Goal: Transaction & Acquisition: Purchase product/service

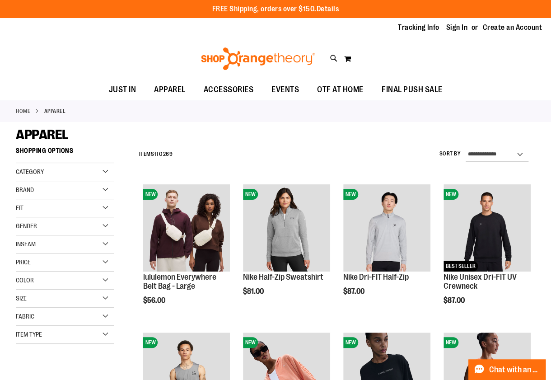
click at [84, 335] on div "Item Type" at bounding box center [65, 335] width 98 height 18
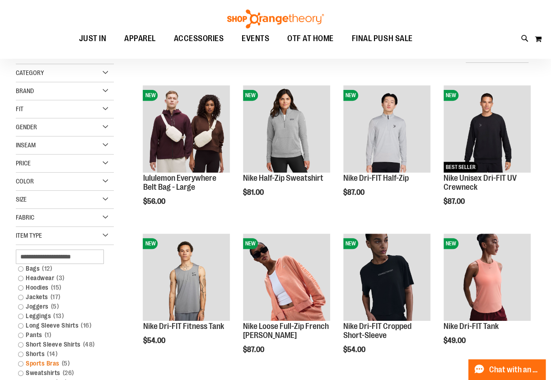
scroll to position [136, 0]
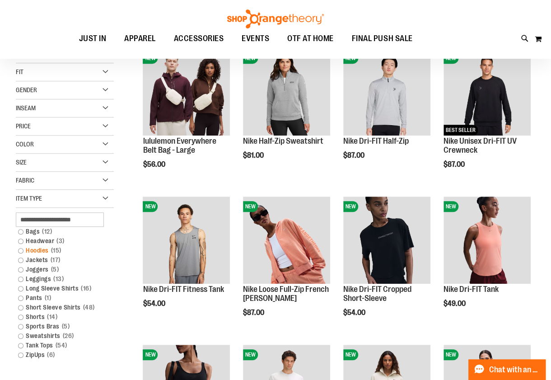
click at [25, 250] on link "Hoodies 15 items" at bounding box center [61, 250] width 94 height 9
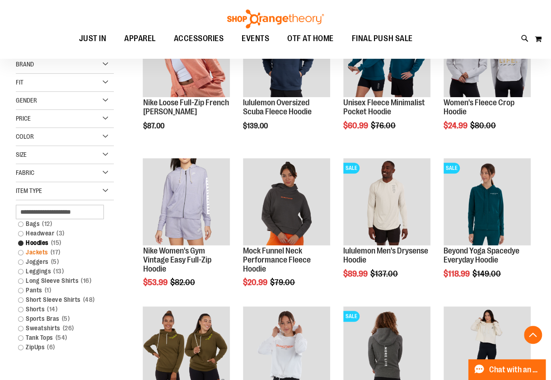
click at [32, 249] on link "Jackets 17 items" at bounding box center [61, 252] width 94 height 9
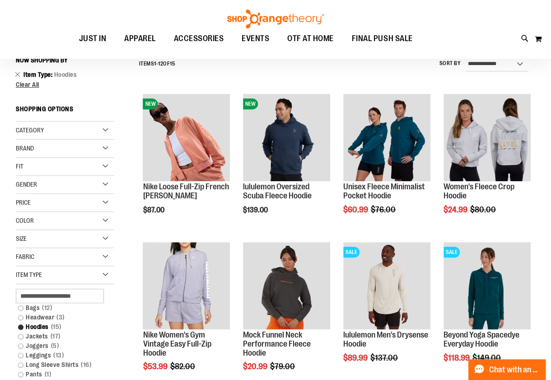
scroll to position [174, 0]
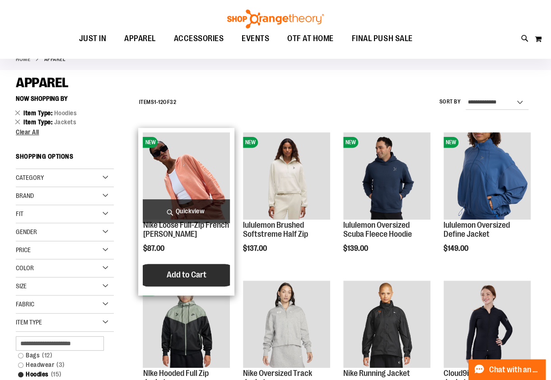
scroll to position [45, 0]
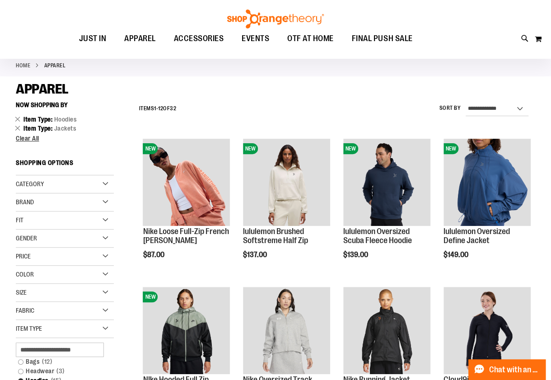
click at [80, 294] on div "Size" at bounding box center [65, 293] width 98 height 18
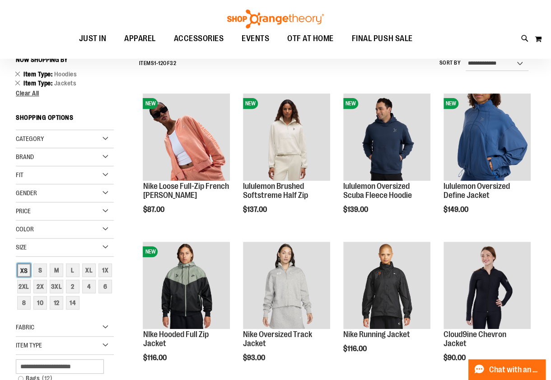
click at [24, 269] on div "XS" at bounding box center [24, 271] width 14 height 14
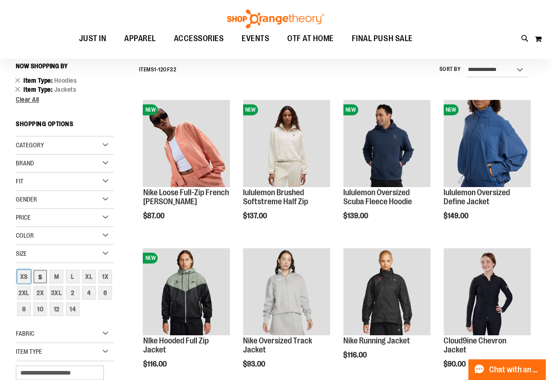
scroll to position [84, 0]
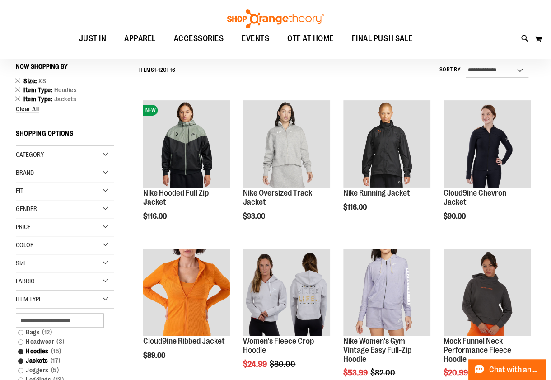
click at [27, 263] on span "Size" at bounding box center [21, 262] width 11 height 7
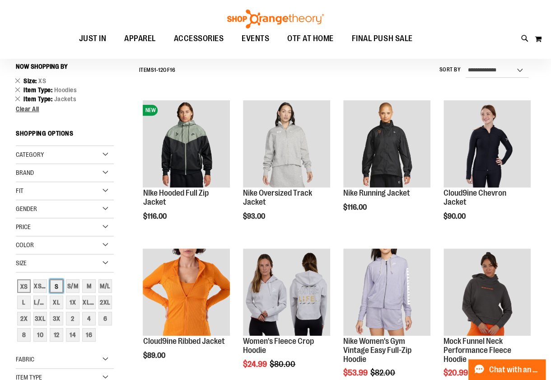
click at [54, 284] on div "S" at bounding box center [57, 286] width 14 height 14
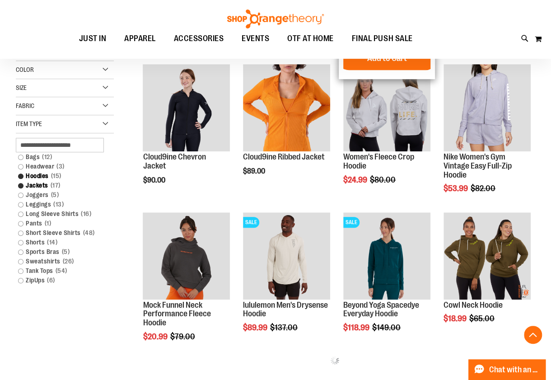
scroll to position [355, 0]
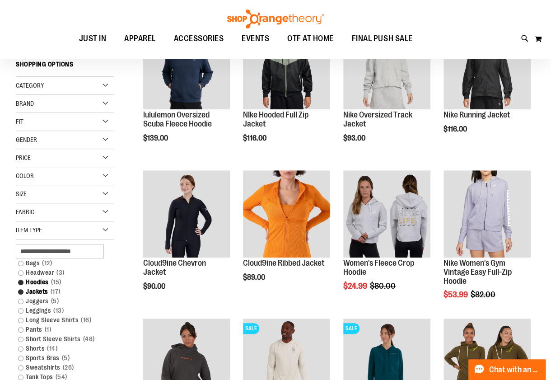
scroll to position [174, 0]
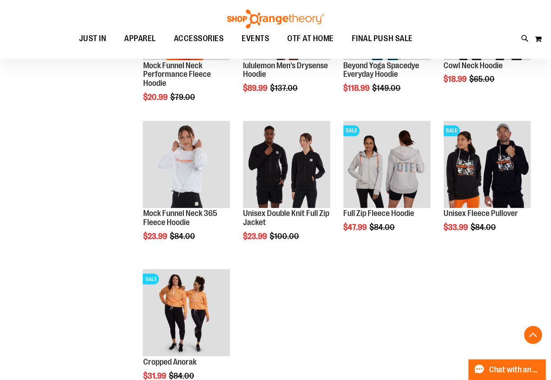
scroll to position [490, 0]
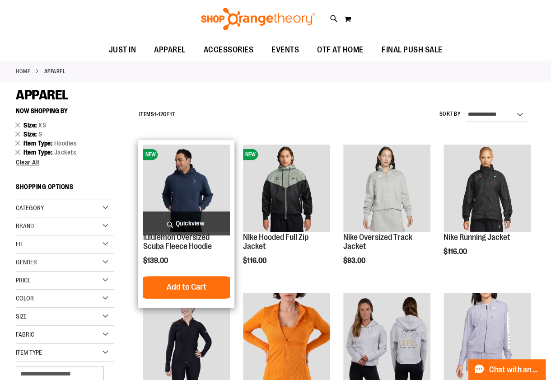
scroll to position [90, 0]
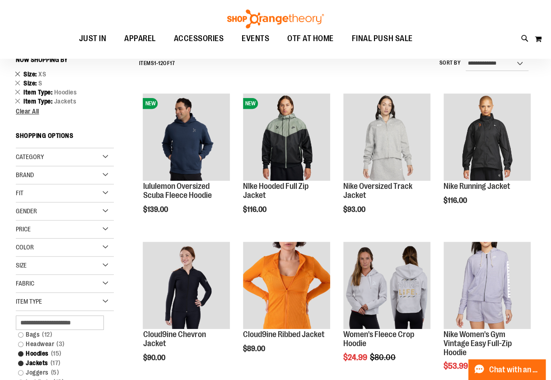
click at [16, 71] on link "Remove This Item" at bounding box center [18, 73] width 6 height 9
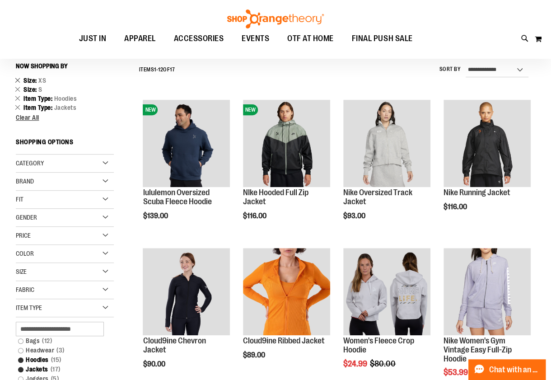
scroll to position [84, 0]
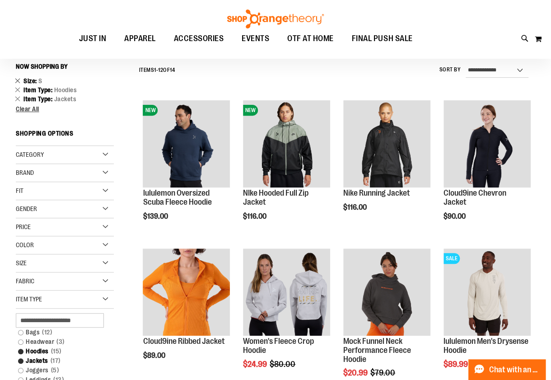
click at [18, 78] on link "Remove This Item" at bounding box center [18, 80] width 6 height 9
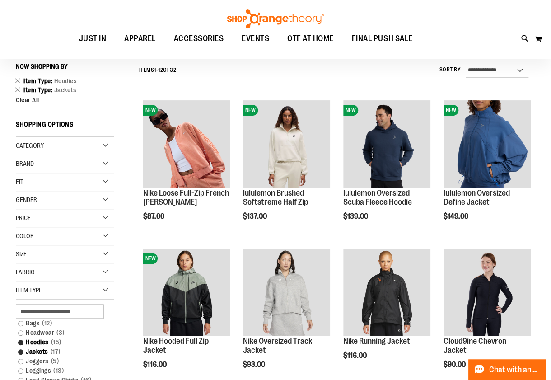
click at [50, 254] on div "Size" at bounding box center [65, 254] width 98 height 18
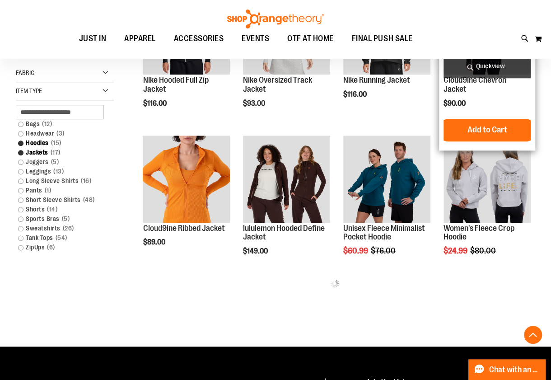
scroll to position [400, 0]
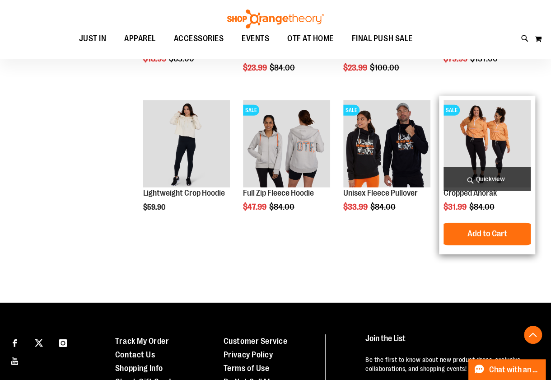
scroll to position [1123, 0]
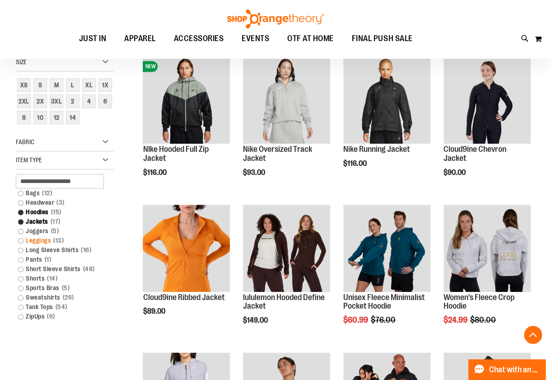
scroll to position [207, 0]
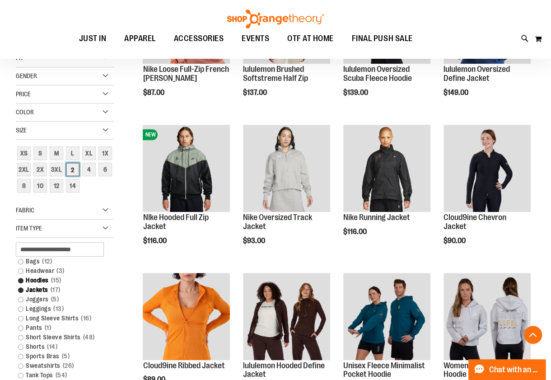
click at [72, 168] on div "2" at bounding box center [73, 170] width 14 height 14
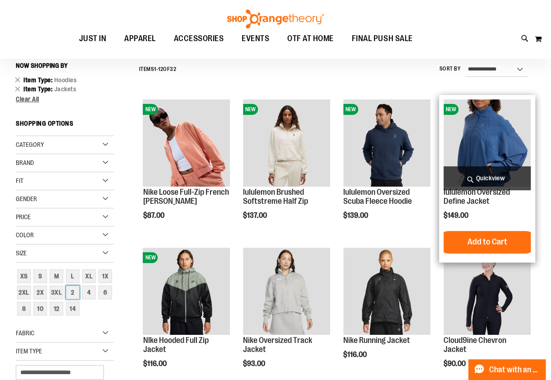
scroll to position [84, 0]
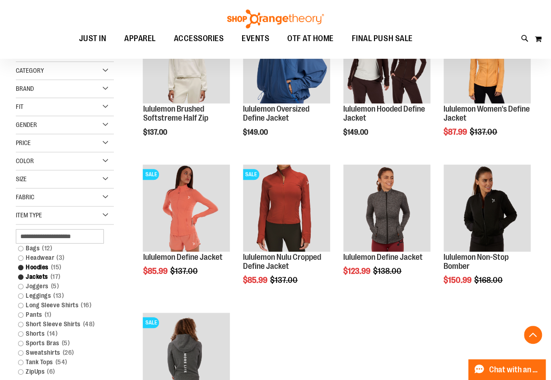
scroll to position [84, 0]
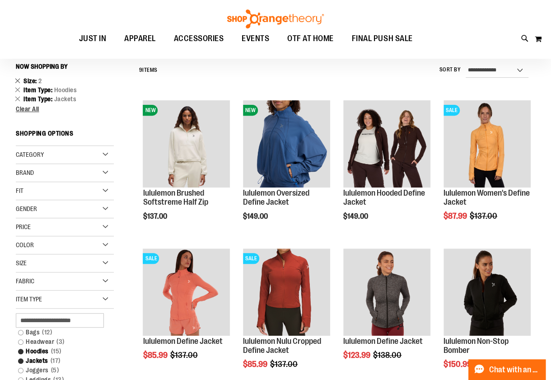
click at [15, 79] on link "Remove This Item" at bounding box center [18, 80] width 6 height 9
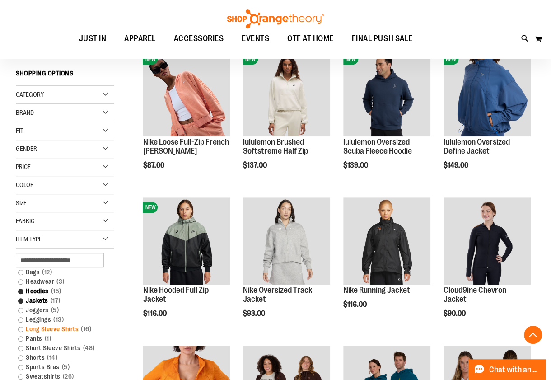
scroll to position [174, 0]
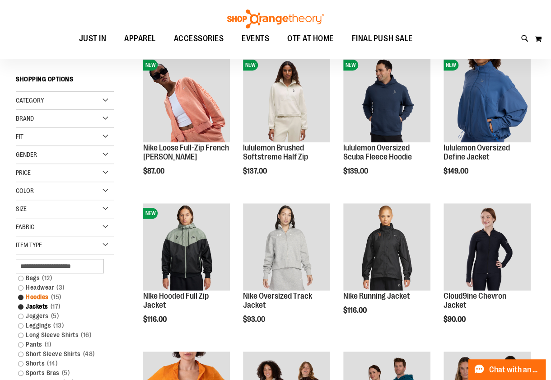
click at [30, 297] on link "Hoodies 15 items" at bounding box center [61, 296] width 94 height 9
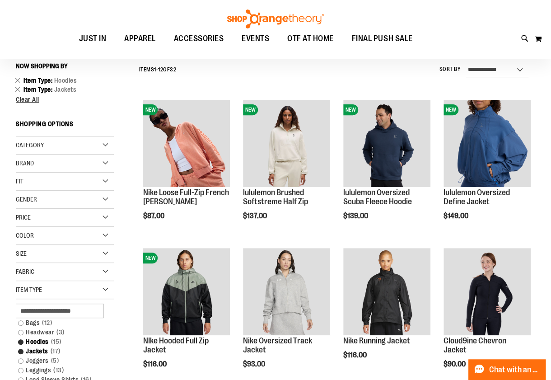
scroll to position [84, 0]
click at [22, 102] on span "Clear All" at bounding box center [28, 99] width 24 height 7
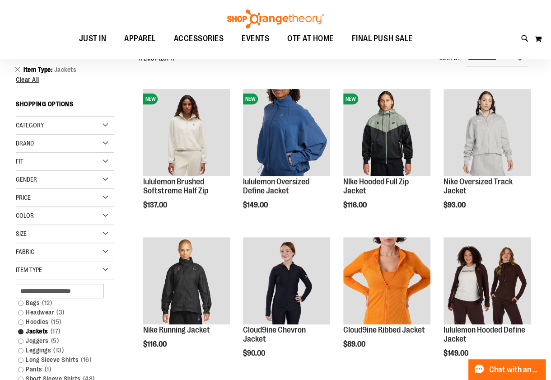
scroll to position [45, 0]
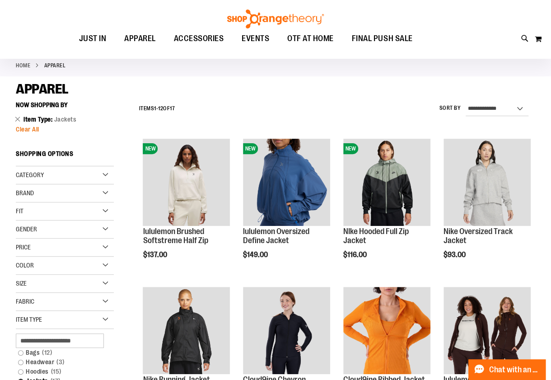
click at [26, 127] on span "Clear All" at bounding box center [28, 129] width 24 height 7
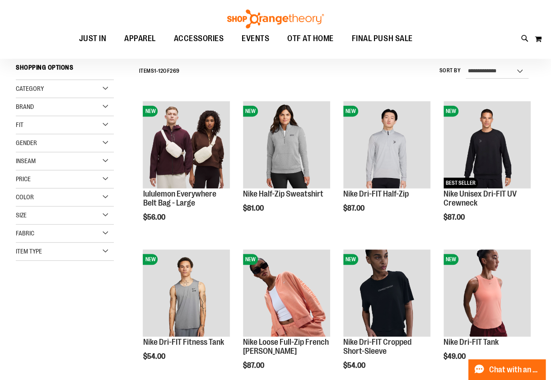
scroll to position [84, 0]
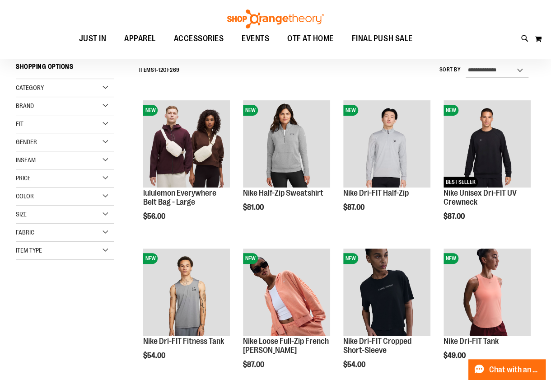
click at [42, 247] on span "Item Type" at bounding box center [29, 250] width 26 height 7
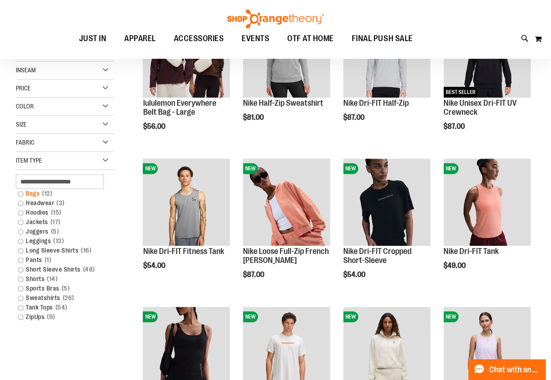
scroll to position [174, 0]
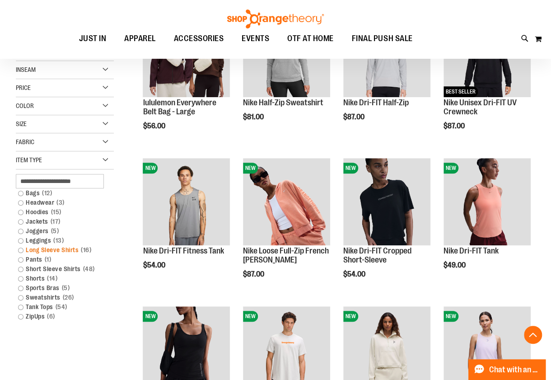
click at [51, 248] on link "Long Sleeve Shirts 16 items" at bounding box center [61, 249] width 94 height 9
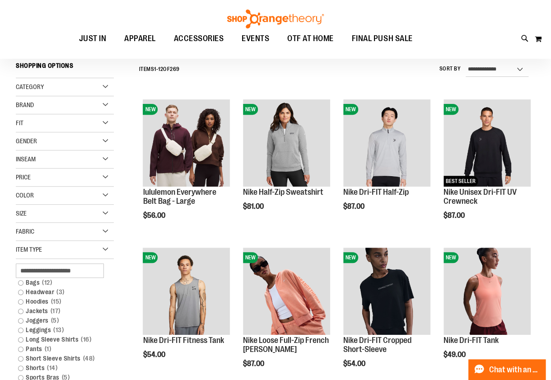
scroll to position [84, 0]
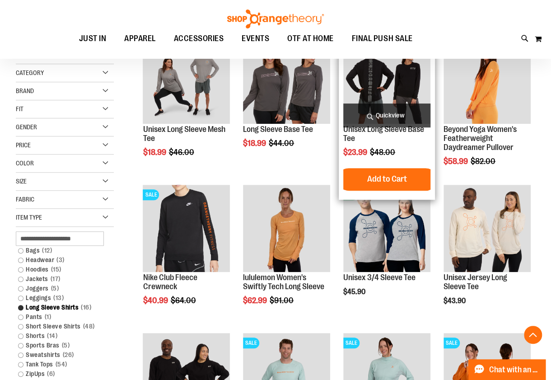
scroll to position [84, 0]
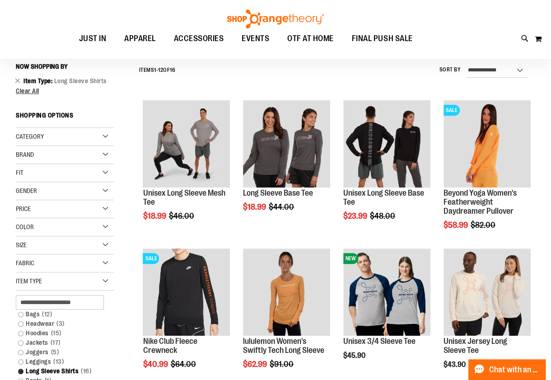
click at [55, 240] on div "Size" at bounding box center [65, 245] width 98 height 18
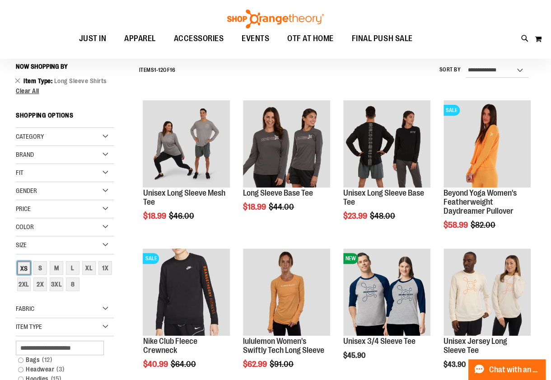
click at [24, 265] on div "XS" at bounding box center [24, 268] width 14 height 14
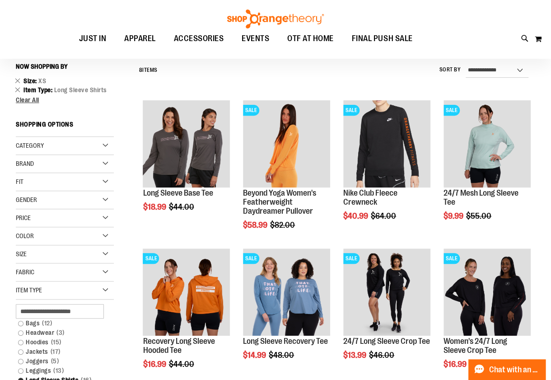
click at [37, 254] on div "Size" at bounding box center [65, 254] width 98 height 18
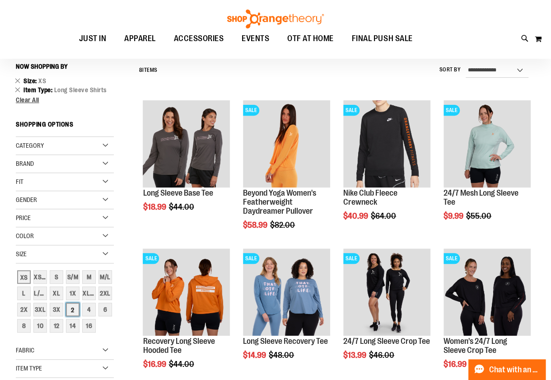
click at [71, 310] on div "2" at bounding box center [73, 310] width 14 height 14
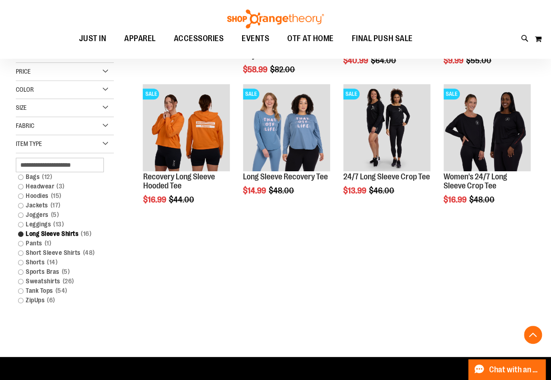
scroll to position [104, 0]
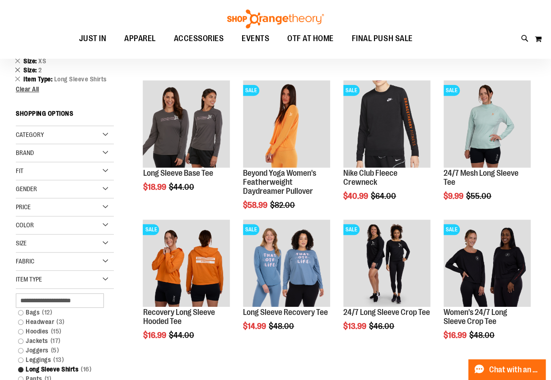
click at [18, 67] on link "Remove This Item" at bounding box center [18, 69] width 6 height 9
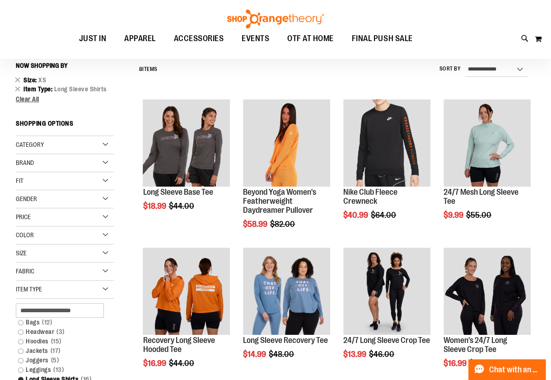
scroll to position [84, 0]
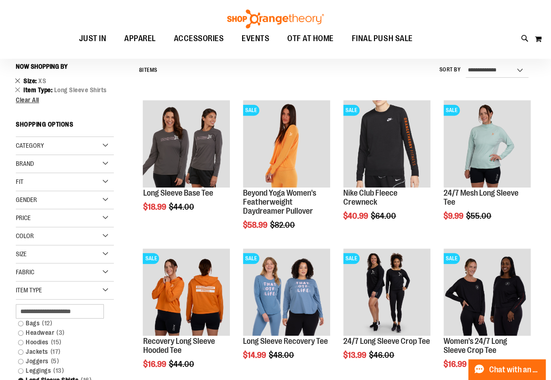
click at [16, 77] on link "Remove This Item" at bounding box center [18, 80] width 6 height 9
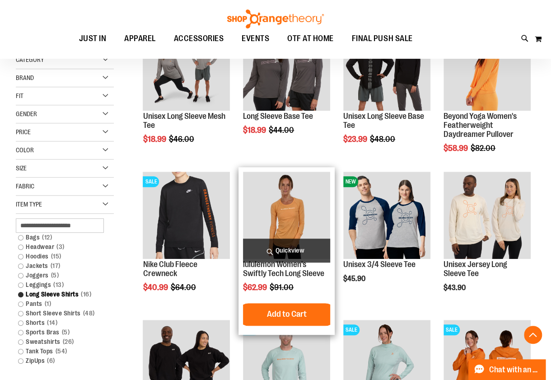
scroll to position [174, 0]
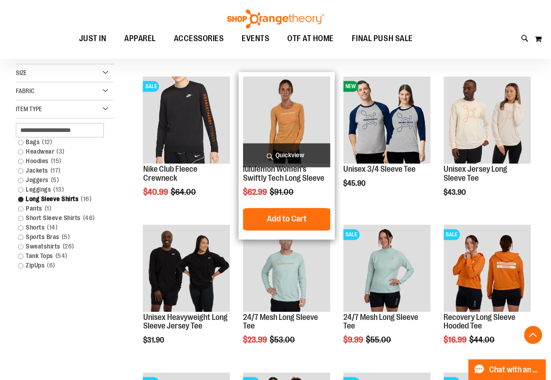
scroll to position [219, 0]
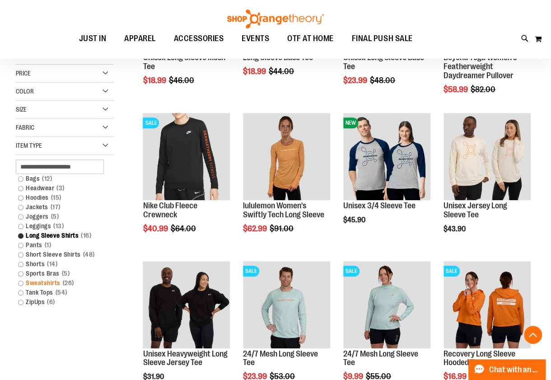
click at [45, 281] on link "Sweatshirts 26 items" at bounding box center [61, 282] width 94 height 9
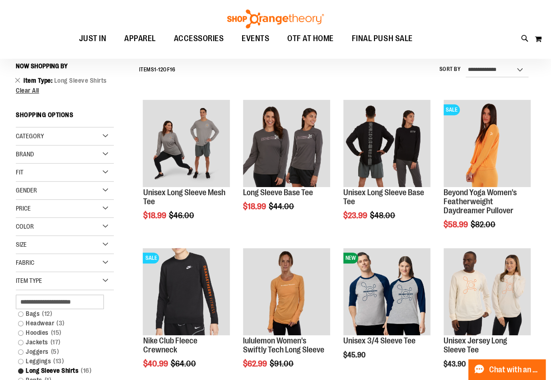
scroll to position [84, 0]
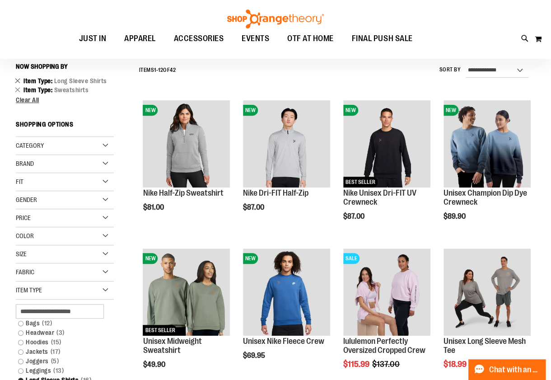
click at [17, 78] on link "Remove This Item" at bounding box center [18, 80] width 6 height 9
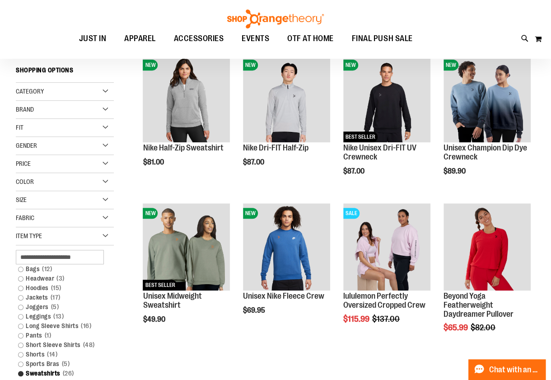
scroll to position [38, 0]
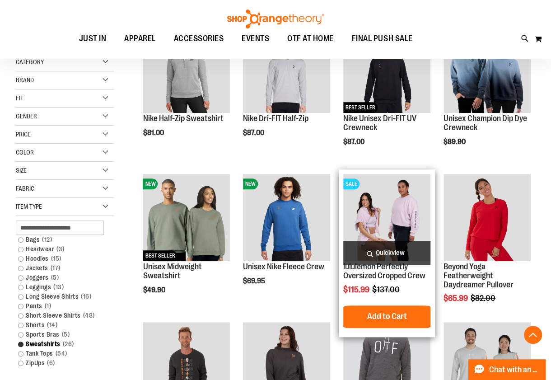
scroll to position [174, 0]
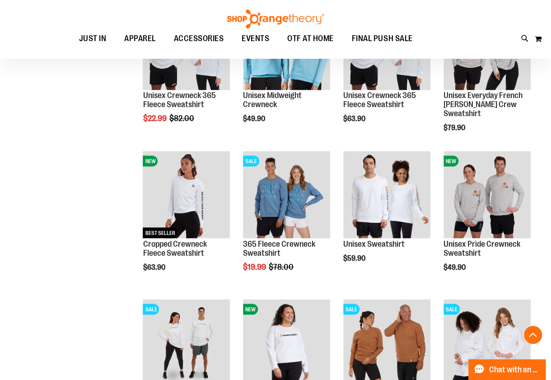
scroll to position [626, 0]
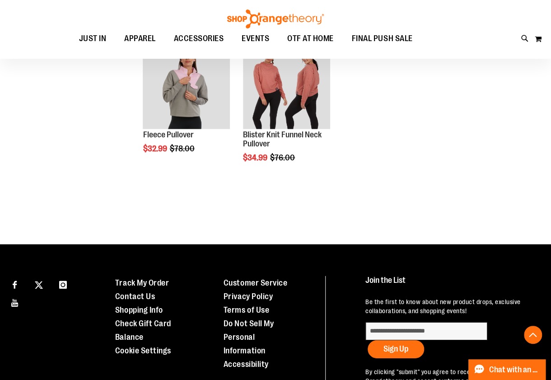
scroll to position [1033, 0]
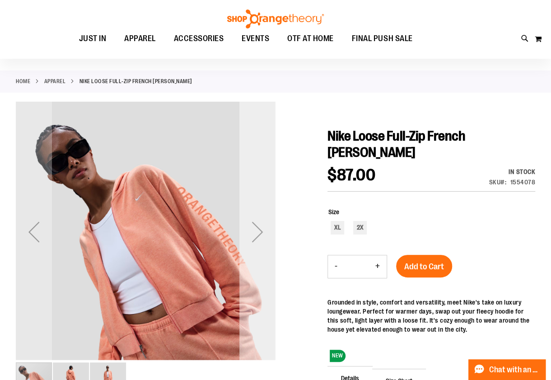
scroll to position [90, 0]
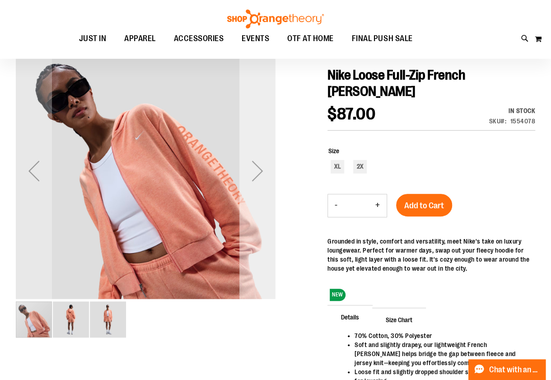
click at [253, 183] on div "Next" at bounding box center [258, 171] width 36 height 36
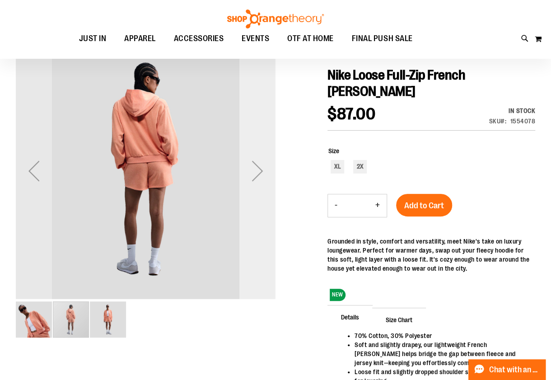
click at [253, 183] on div "Next" at bounding box center [258, 171] width 36 height 36
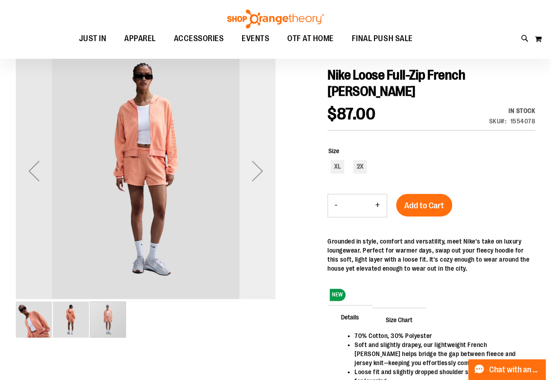
click at [253, 183] on div "Next" at bounding box center [258, 171] width 36 height 36
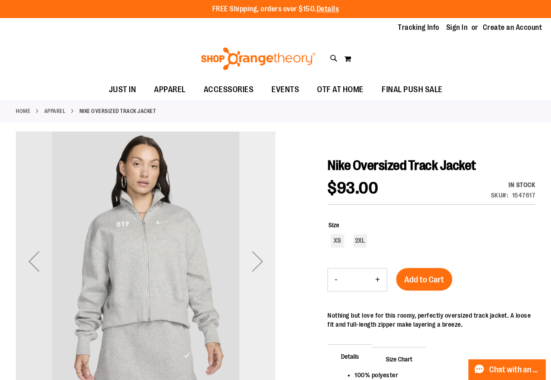
click at [255, 265] on div "Next" at bounding box center [258, 261] width 36 height 36
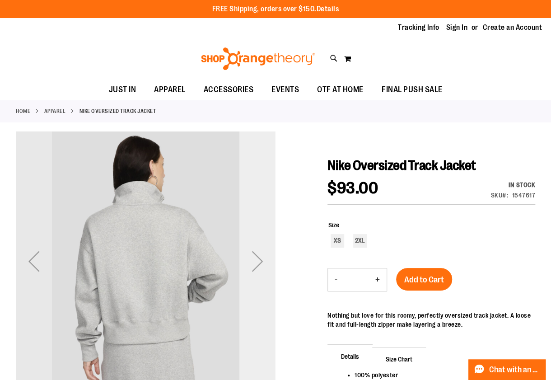
click at [255, 265] on div "Next" at bounding box center [258, 261] width 36 height 36
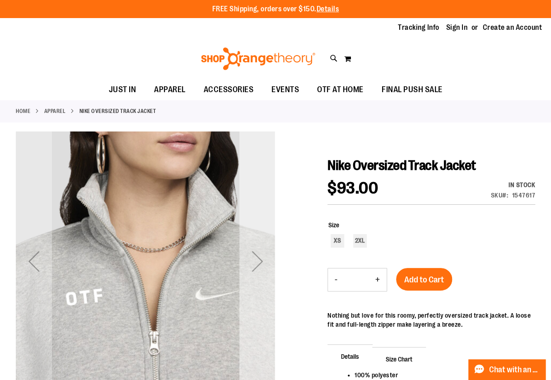
click at [255, 265] on div "Next" at bounding box center [258, 261] width 36 height 36
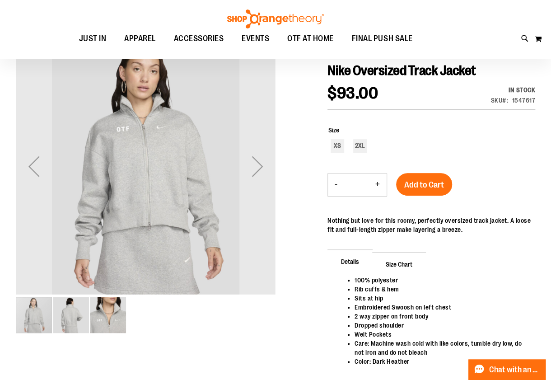
scroll to position [90, 0]
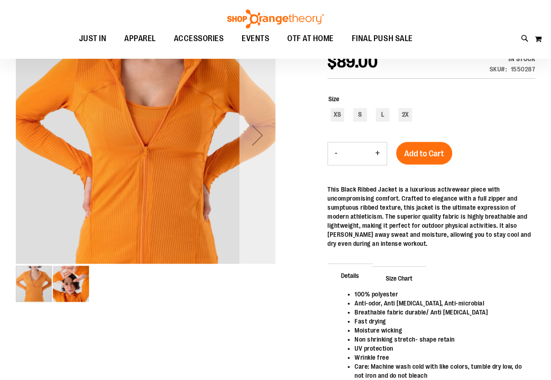
scroll to position [136, 0]
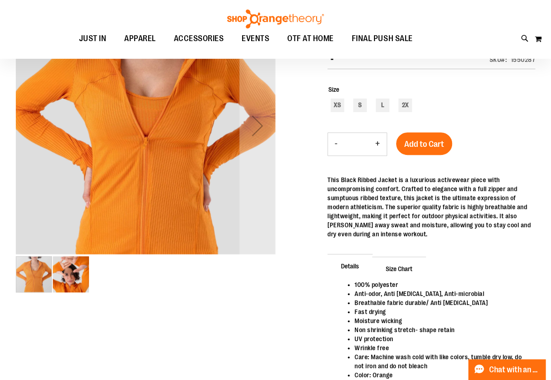
click at [79, 269] on img "image 2 of 2" at bounding box center [71, 274] width 36 height 36
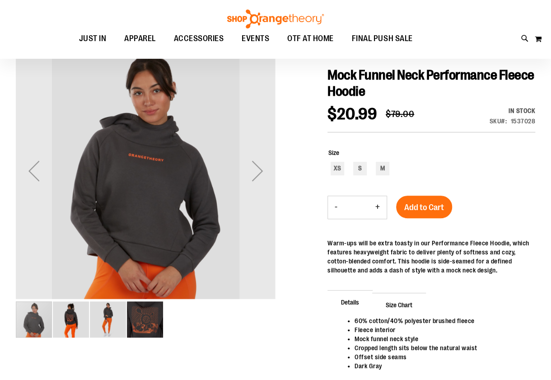
scroll to position [90, 0]
click at [33, 325] on div "carousel" at bounding box center [34, 320] width 36 height 36
click at [68, 322] on img "image 2 of 4" at bounding box center [71, 320] width 36 height 36
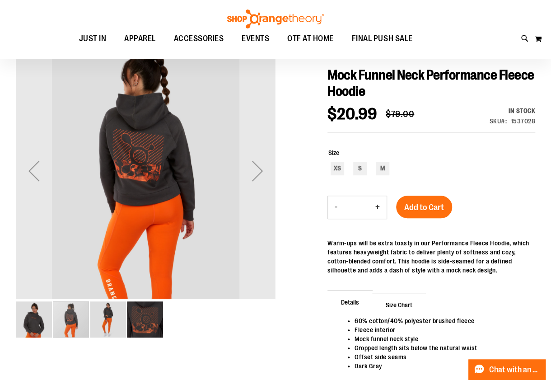
click at [102, 317] on img "image 3 of 4" at bounding box center [108, 320] width 36 height 36
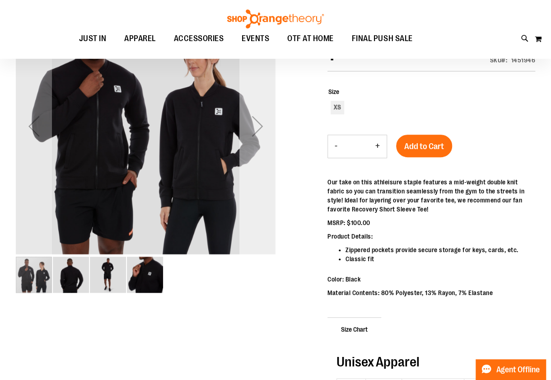
click at [254, 131] on div "Next" at bounding box center [258, 126] width 36 height 36
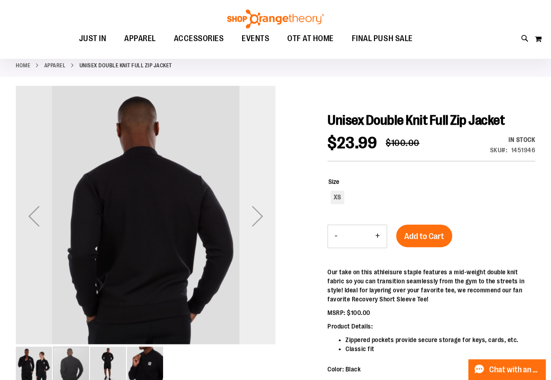
scroll to position [45, 0]
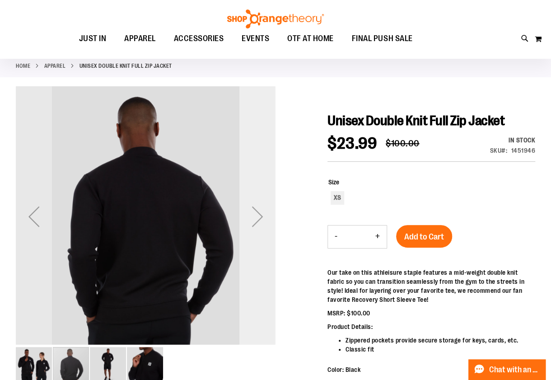
click at [254, 174] on div "Next" at bounding box center [258, 216] width 36 height 260
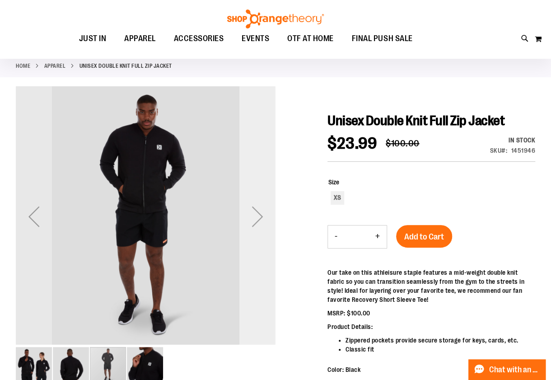
click at [254, 174] on div "Next" at bounding box center [258, 216] width 36 height 260
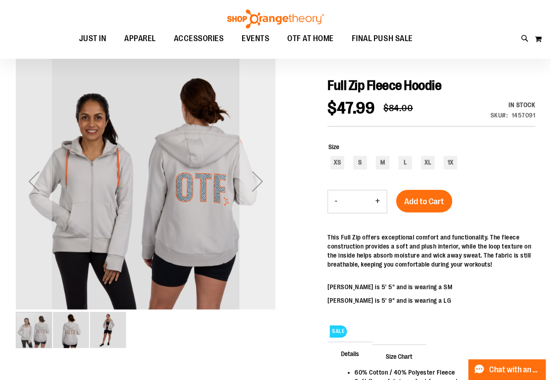
scroll to position [90, 0]
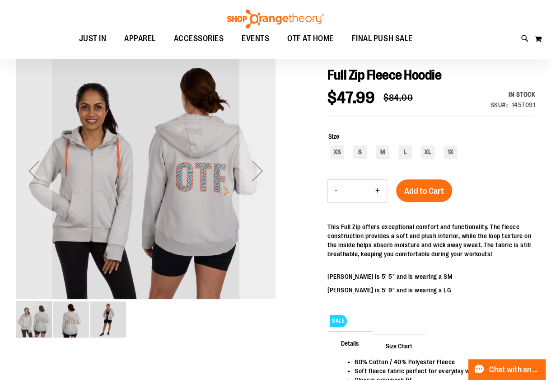
click at [252, 179] on div "Next" at bounding box center [258, 171] width 36 height 36
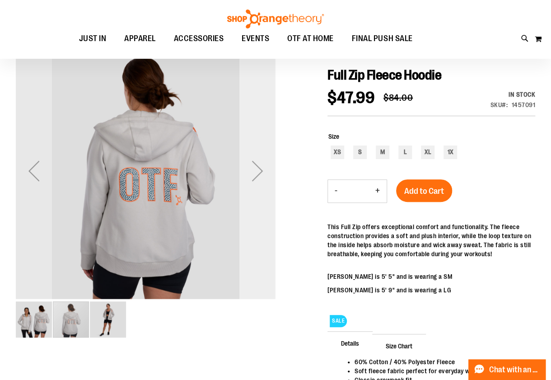
click at [252, 179] on div "Next" at bounding box center [258, 171] width 36 height 36
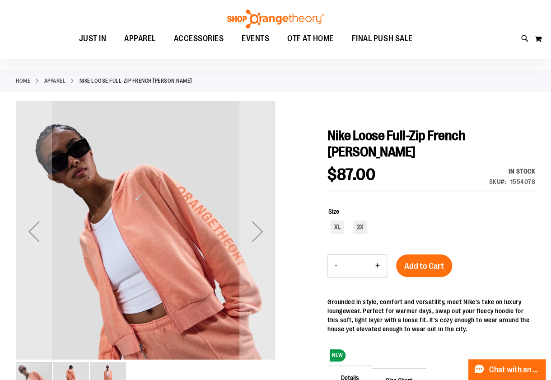
scroll to position [45, 0]
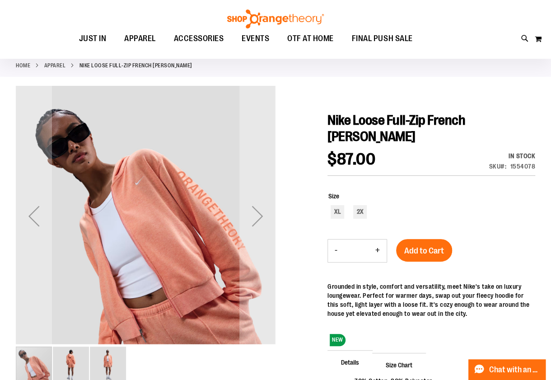
click at [71, 360] on img "image 2 of 3" at bounding box center [71, 365] width 36 height 36
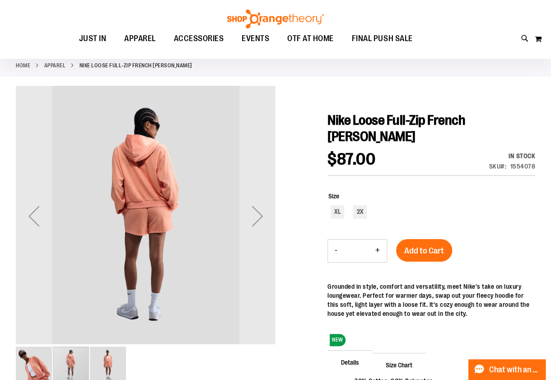
click at [109, 364] on img "image 3 of 3" at bounding box center [108, 365] width 36 height 36
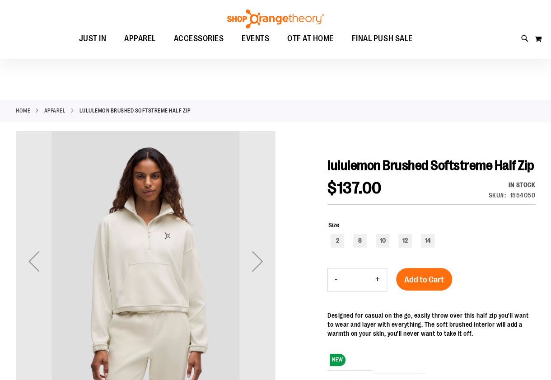
scroll to position [45, 0]
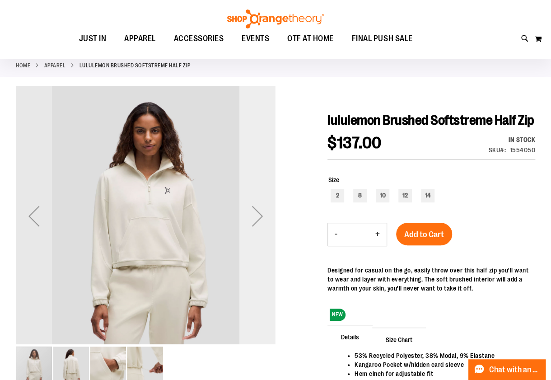
click at [245, 226] on div "Next" at bounding box center [258, 216] width 36 height 36
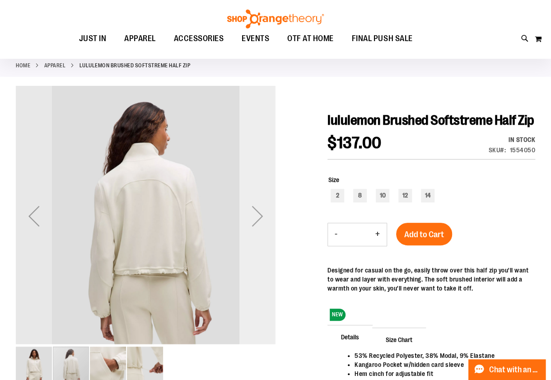
click at [246, 226] on div "Next" at bounding box center [258, 216] width 36 height 36
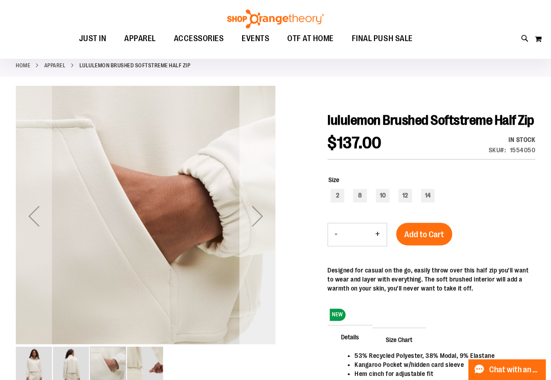
click at [254, 228] on div "Next" at bounding box center [258, 216] width 36 height 36
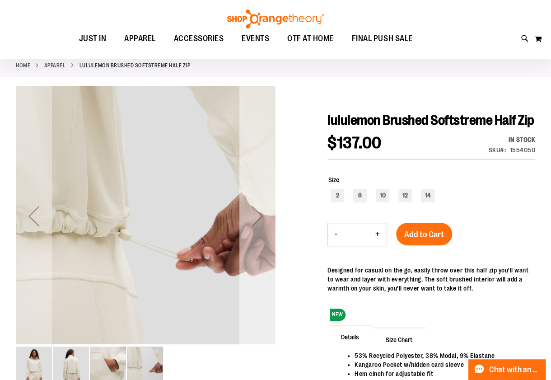
click at [254, 228] on div "Next" at bounding box center [258, 216] width 36 height 36
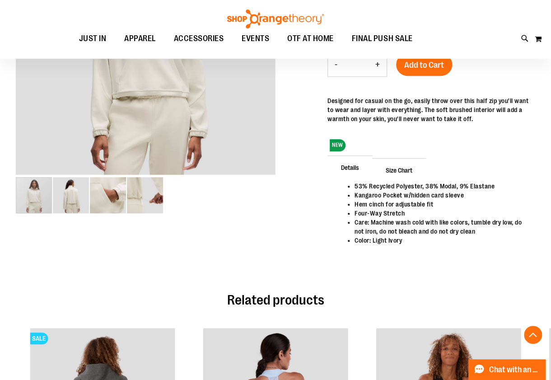
scroll to position [136, 0]
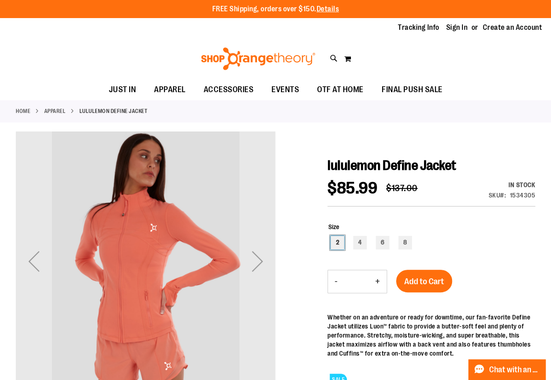
click at [337, 242] on div "2" at bounding box center [338, 243] width 14 height 14
type input "***"
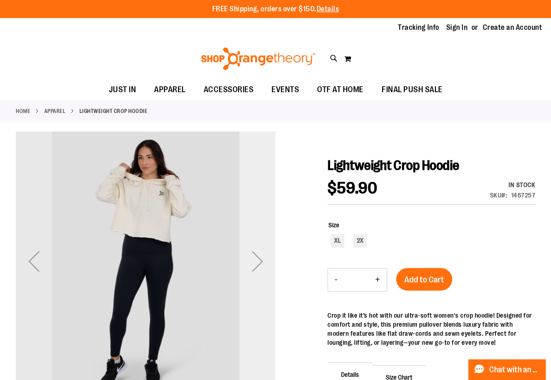
click at [251, 271] on div "Next" at bounding box center [258, 261] width 36 height 36
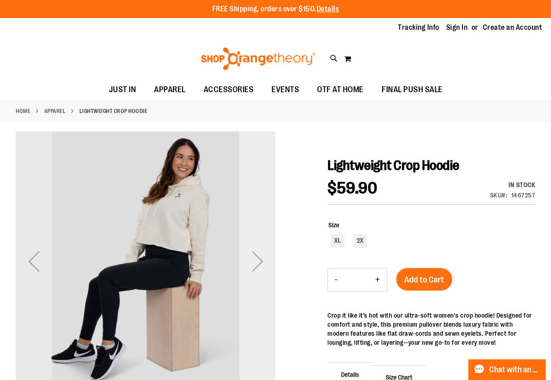
click at [251, 271] on div "Next" at bounding box center [258, 261] width 36 height 36
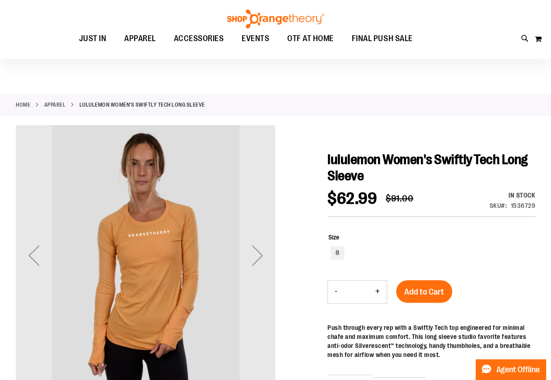
scroll to position [90, 0]
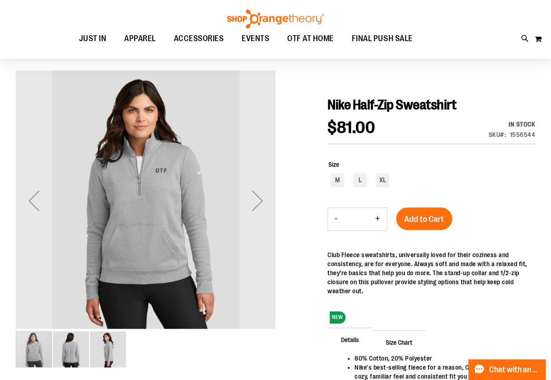
scroll to position [45, 0]
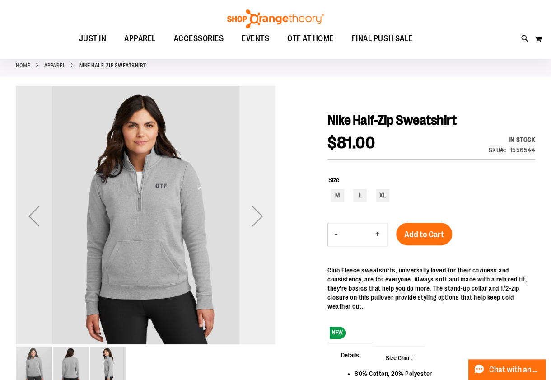
click at [254, 207] on div "Next" at bounding box center [258, 216] width 36 height 36
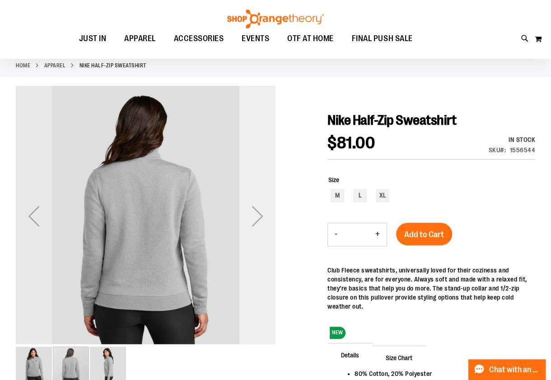
click at [254, 207] on div "Next" at bounding box center [258, 216] width 36 height 36
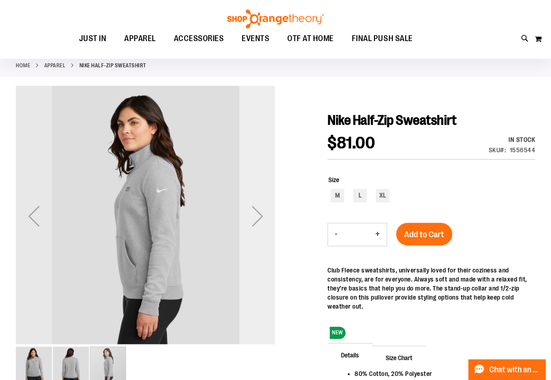
click at [254, 208] on div "Next" at bounding box center [258, 216] width 36 height 36
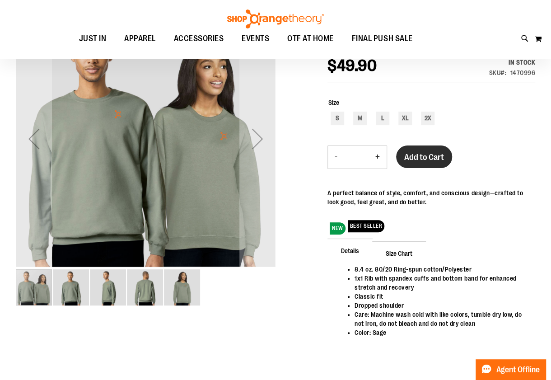
scroll to position [44, 0]
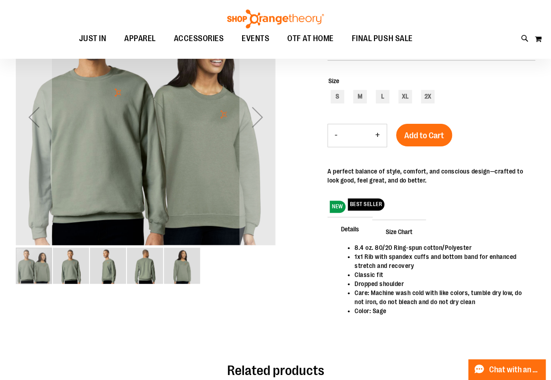
click at [147, 269] on img "image 4 of 5" at bounding box center [145, 266] width 36 height 36
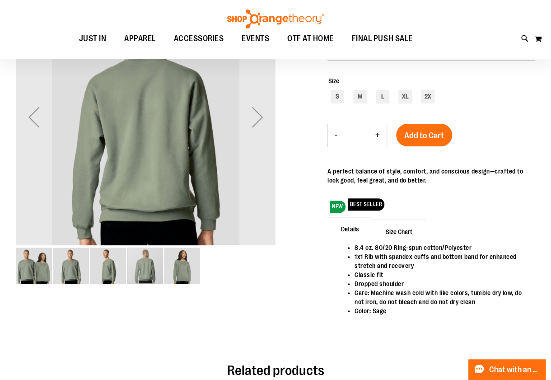
click at [38, 266] on img "image 1 of 5" at bounding box center [34, 266] width 36 height 36
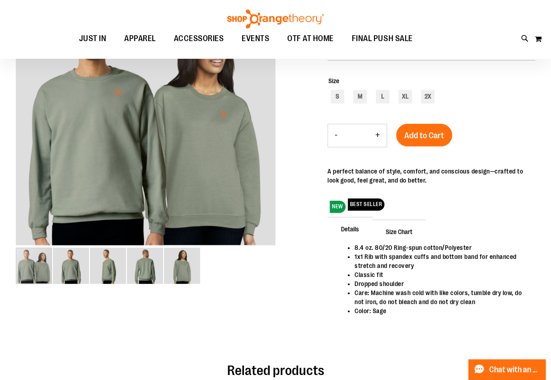
scroll to position [0, 0]
